Goal: Transaction & Acquisition: Purchase product/service

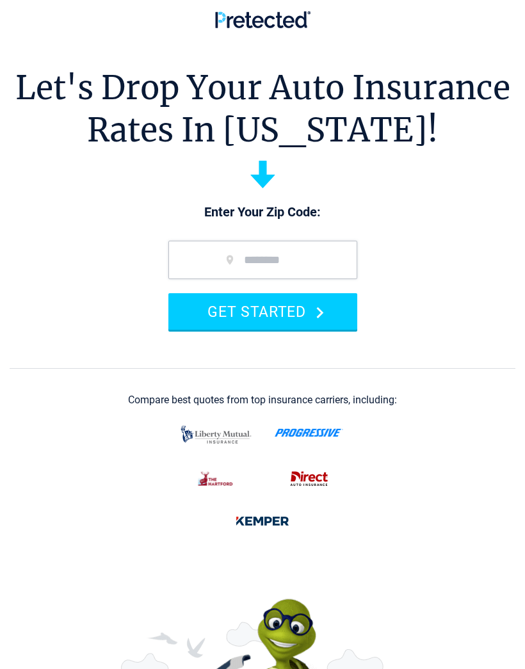
click at [330, 262] on input "zip code" at bounding box center [262, 260] width 189 height 38
type input "*****"
click at [299, 307] on button "GET STARTED" at bounding box center [262, 311] width 189 height 36
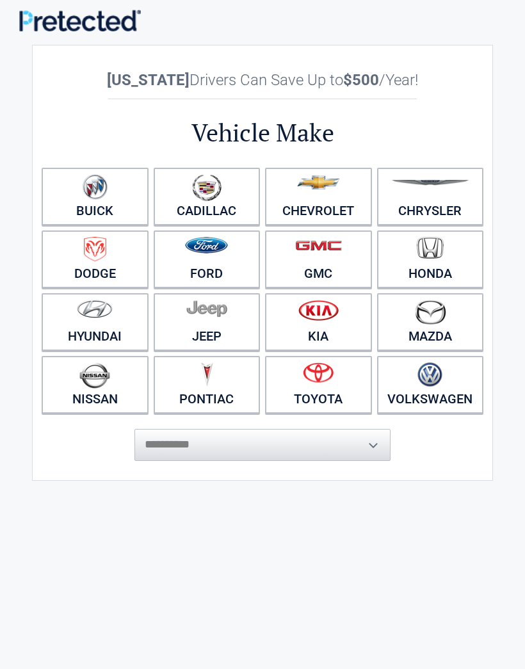
click at [215, 316] on img at bounding box center [206, 309] width 41 height 18
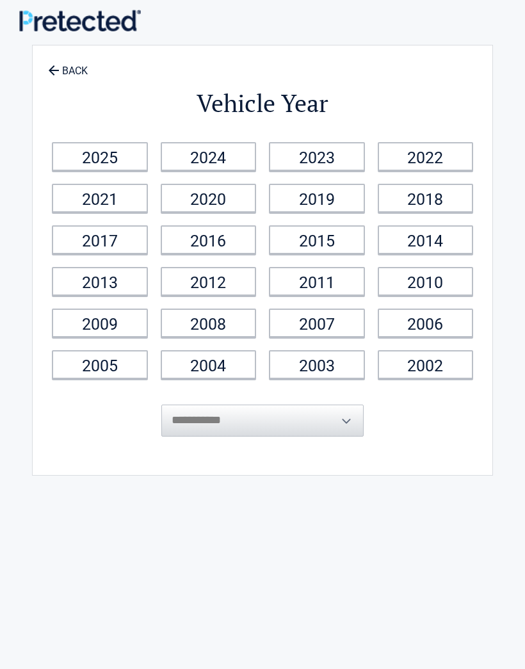
click at [337, 150] on link "2023" at bounding box center [317, 156] width 96 height 29
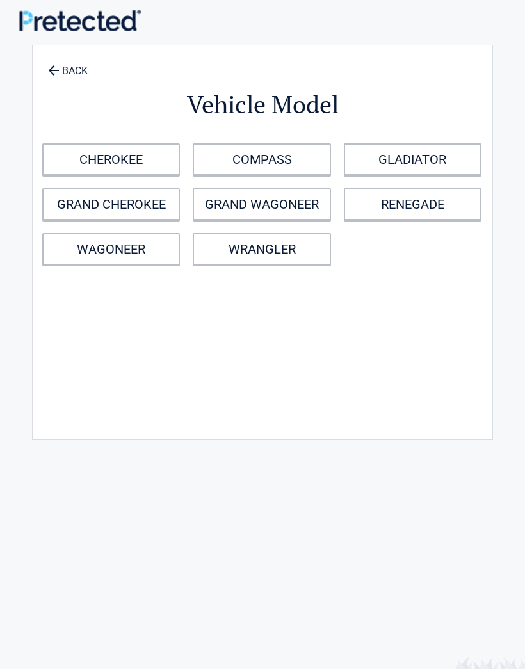
click at [155, 156] on link "CHEROKEE" at bounding box center [111, 159] width 138 height 32
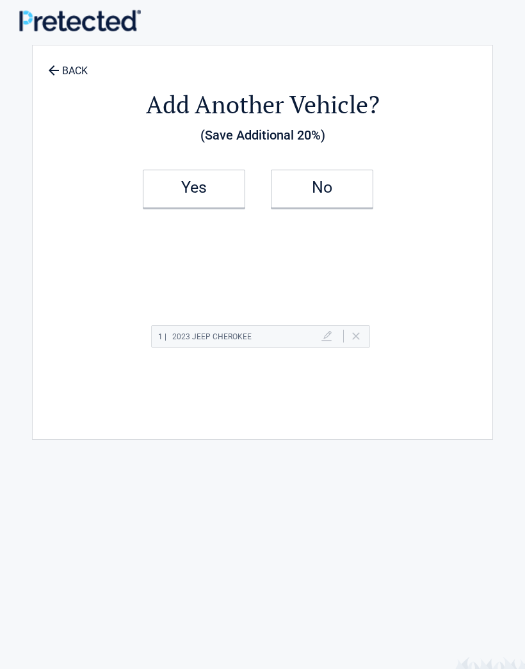
click at [215, 196] on link "Yes" at bounding box center [194, 189] width 102 height 38
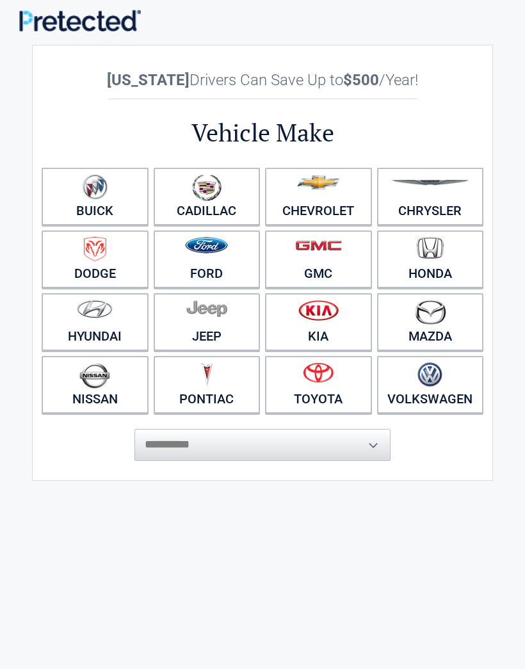
click at [347, 384] on figure at bounding box center [319, 376] width 92 height 29
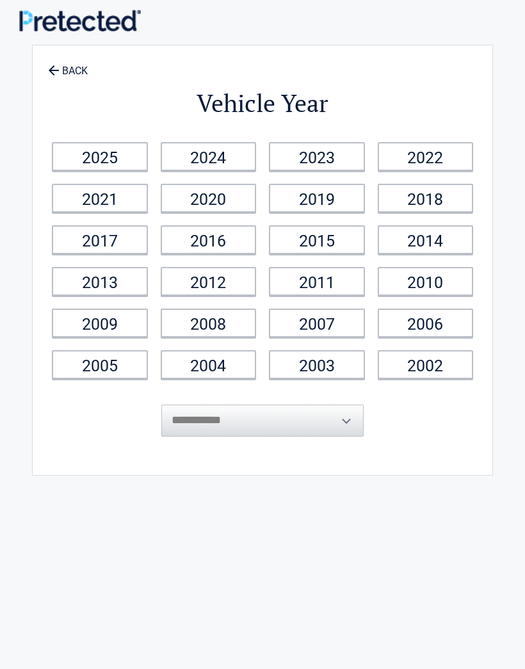
click at [341, 285] on link "2011" at bounding box center [317, 281] width 96 height 29
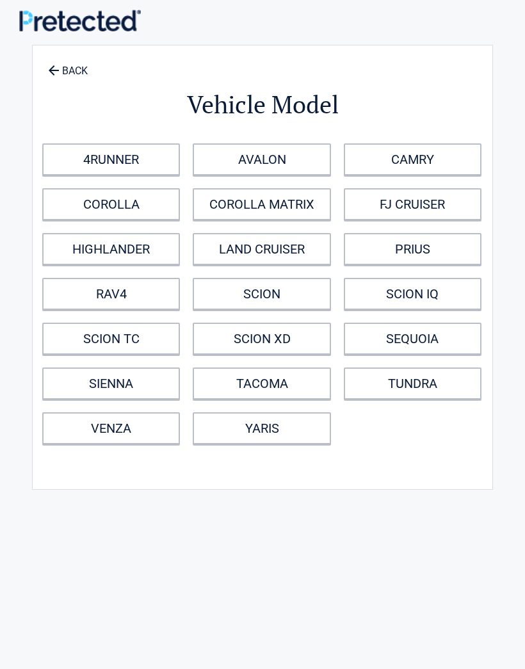
click at [446, 159] on link "CAMRY" at bounding box center [413, 159] width 138 height 32
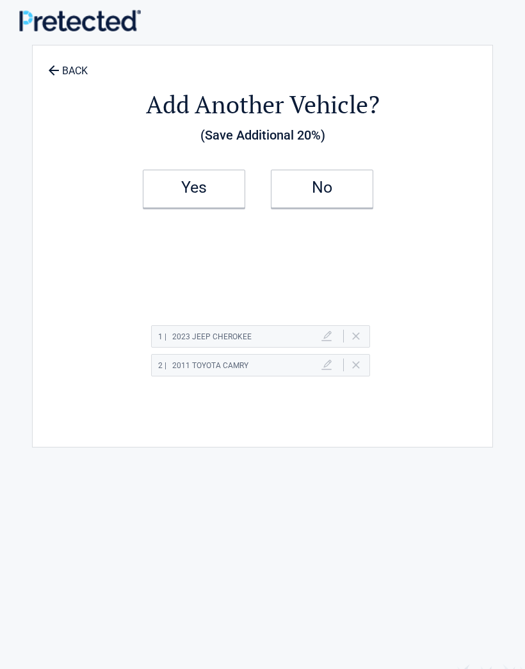
click at [340, 186] on h2 "No" at bounding box center [322, 187] width 76 height 9
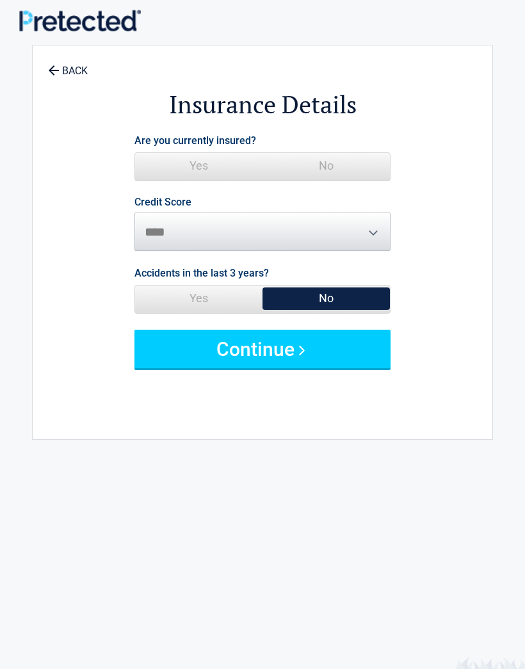
click at [216, 166] on span "Yes" at bounding box center [198, 166] width 127 height 26
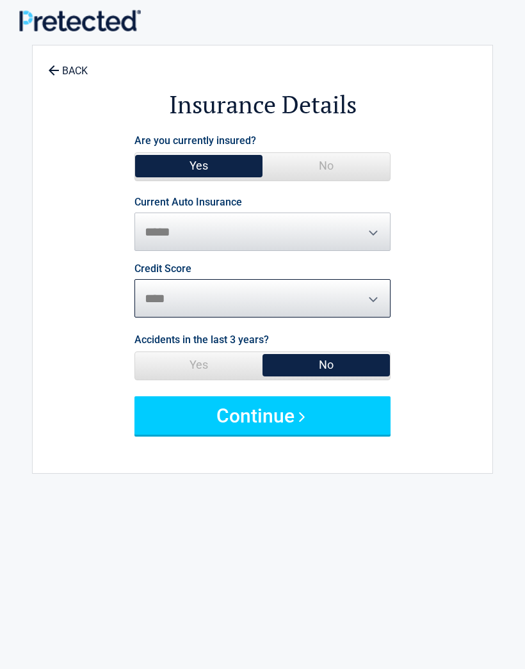
click at [366, 298] on select "********* **** ******* ****" at bounding box center [262, 298] width 256 height 38
click at [327, 357] on span "No" at bounding box center [326, 365] width 127 height 26
click at [302, 415] on button "Continue" at bounding box center [262, 415] width 256 height 38
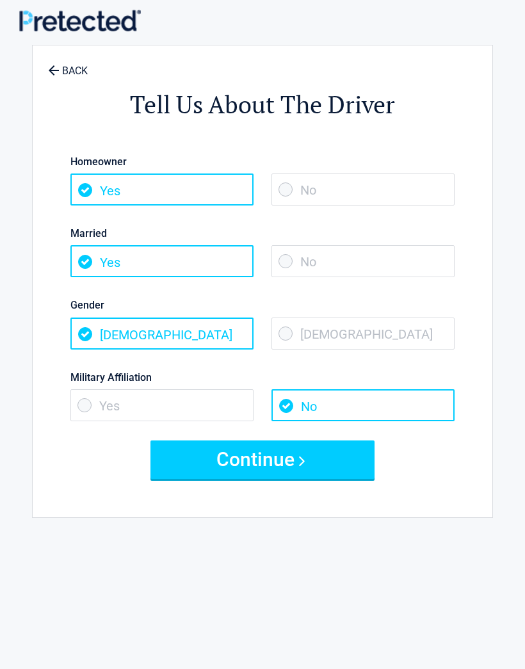
click at [301, 458] on button "Continue" at bounding box center [262, 460] width 224 height 38
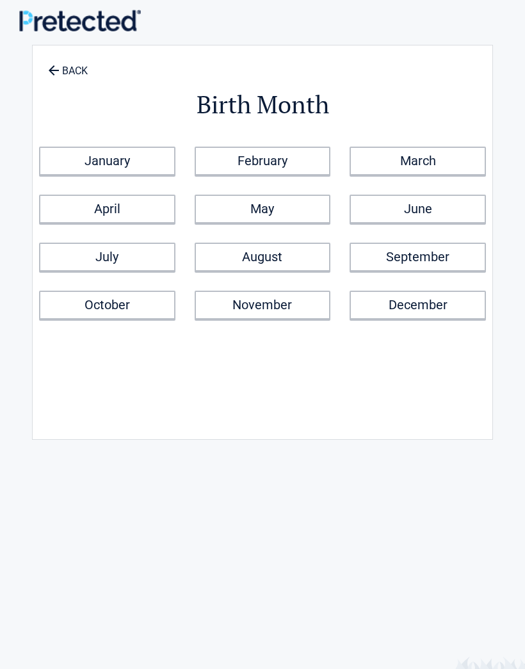
click at [147, 210] on link "April" at bounding box center [107, 209] width 136 height 29
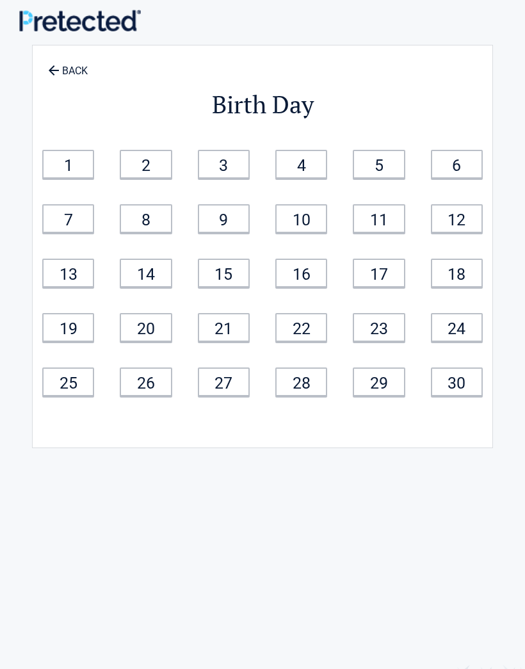
click at [154, 158] on link "2" at bounding box center [146, 164] width 52 height 29
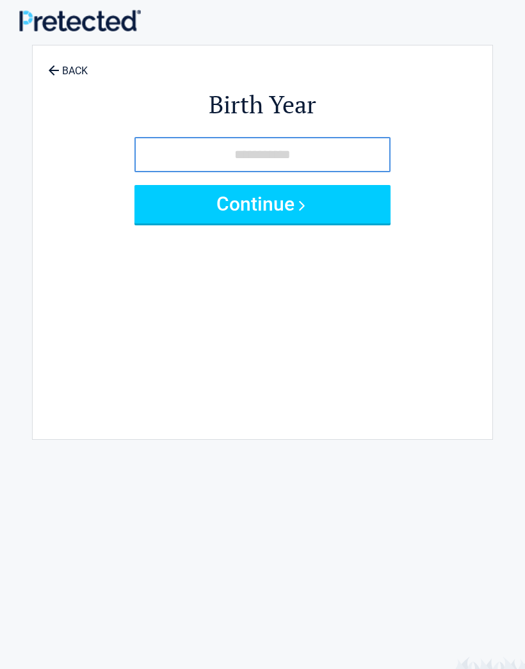
click at [332, 158] on input "tel" at bounding box center [262, 154] width 256 height 35
type input "****"
click at [276, 198] on button "Continue" at bounding box center [262, 204] width 256 height 38
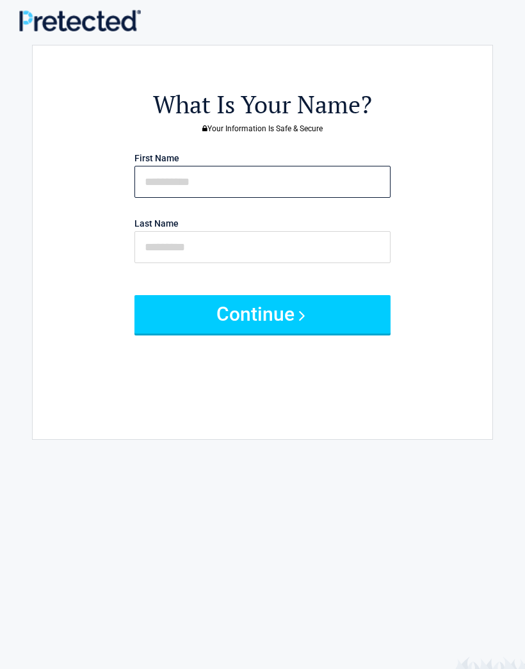
click at [284, 179] on input "text" at bounding box center [262, 182] width 256 height 32
type input "********"
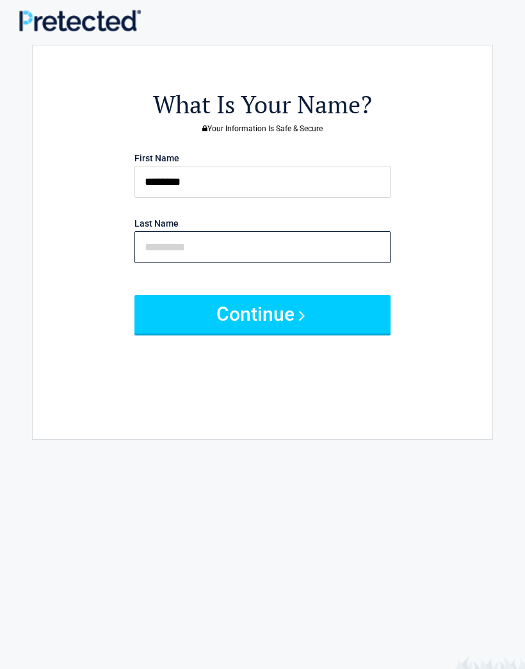
click at [278, 252] on input "text" at bounding box center [262, 247] width 256 height 32
type input "****"
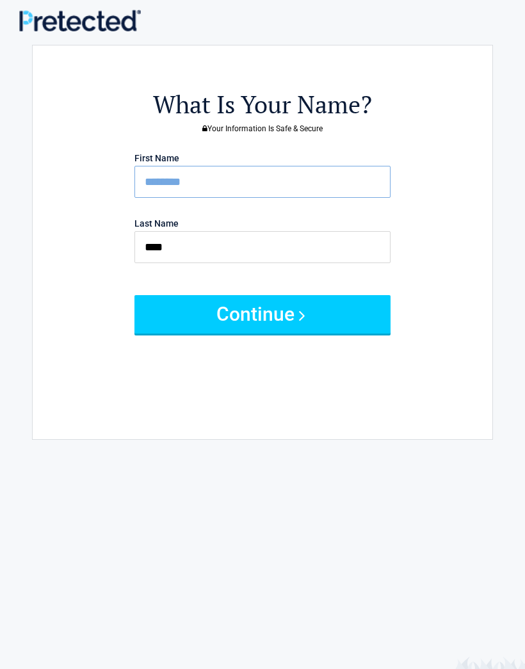
click at [284, 313] on button "Continue" at bounding box center [262, 314] width 256 height 38
